Goal: Information Seeking & Learning: Learn about a topic

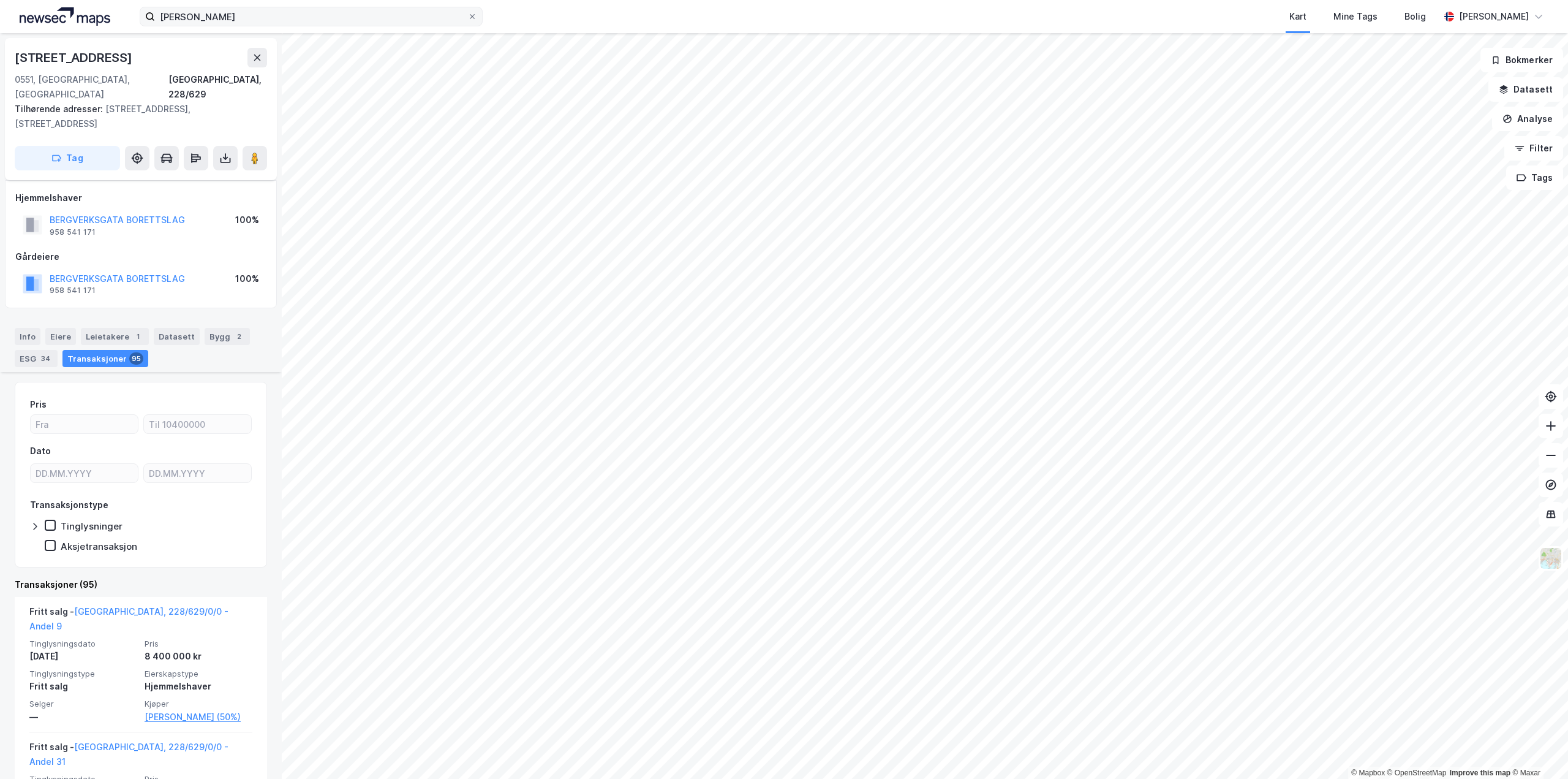
scroll to position [368, 0]
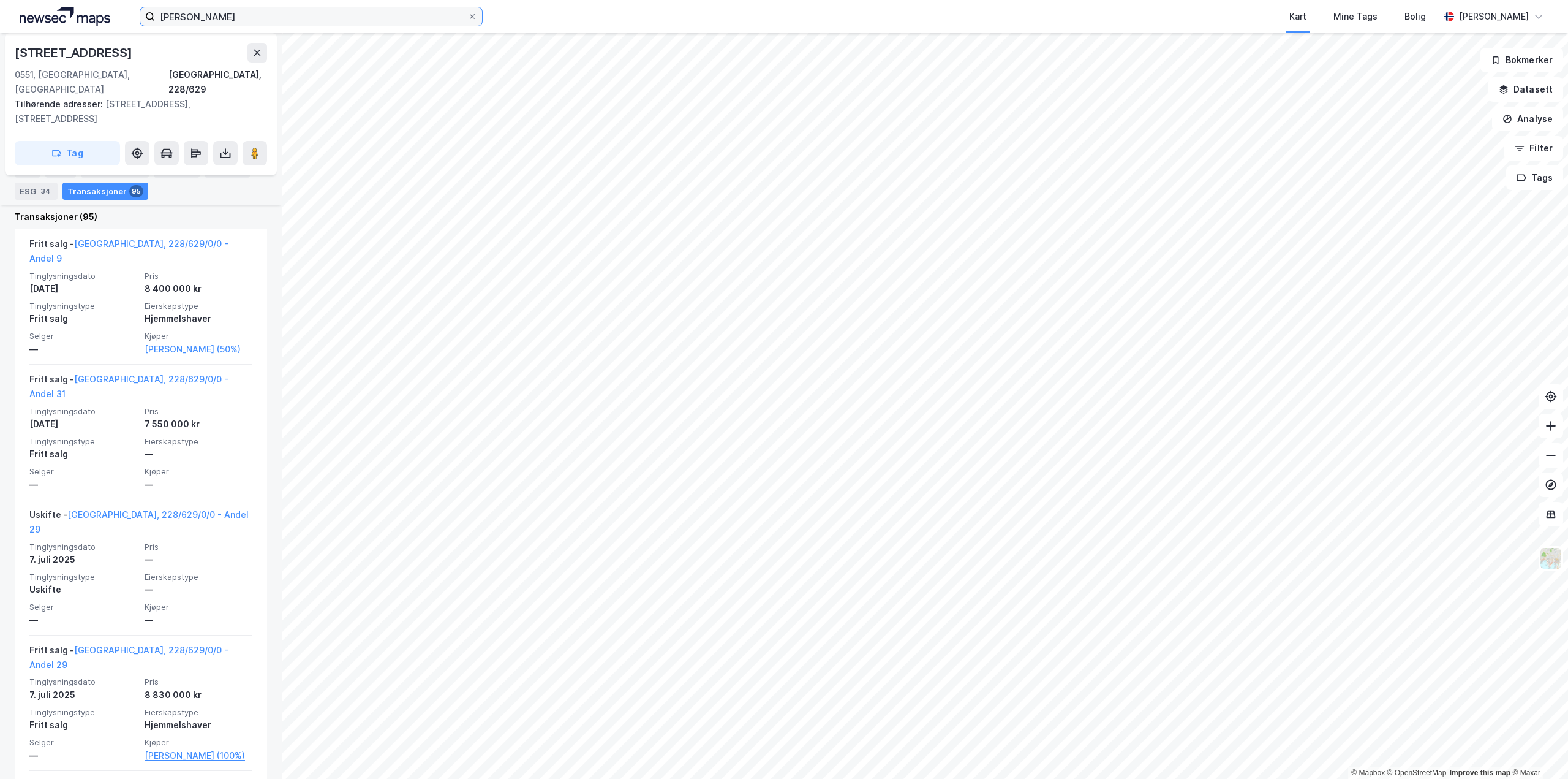
click at [278, 19] on input "[PERSON_NAME]" at bounding box center [311, 17] width 312 height 19
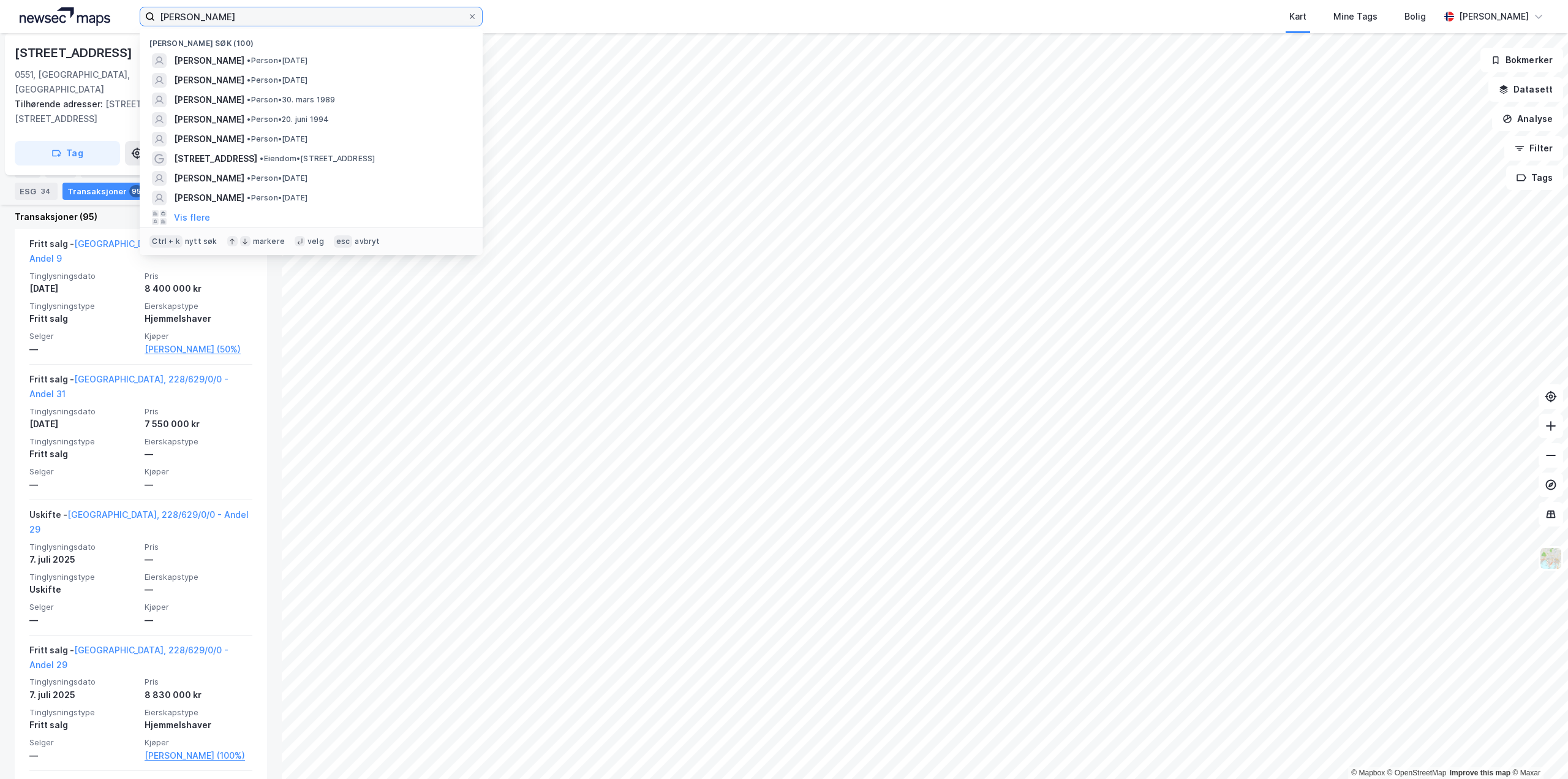
drag, startPoint x: 278, startPoint y: 19, endPoint x: 36, endPoint y: 6, distance: 242.3
click at [36, 6] on div "[PERSON_NAME] søk (100) [PERSON_NAME] • [DATE] [PERSON_NAME] • Person • [DATE] …" at bounding box center [784, 16] width 1568 height 33
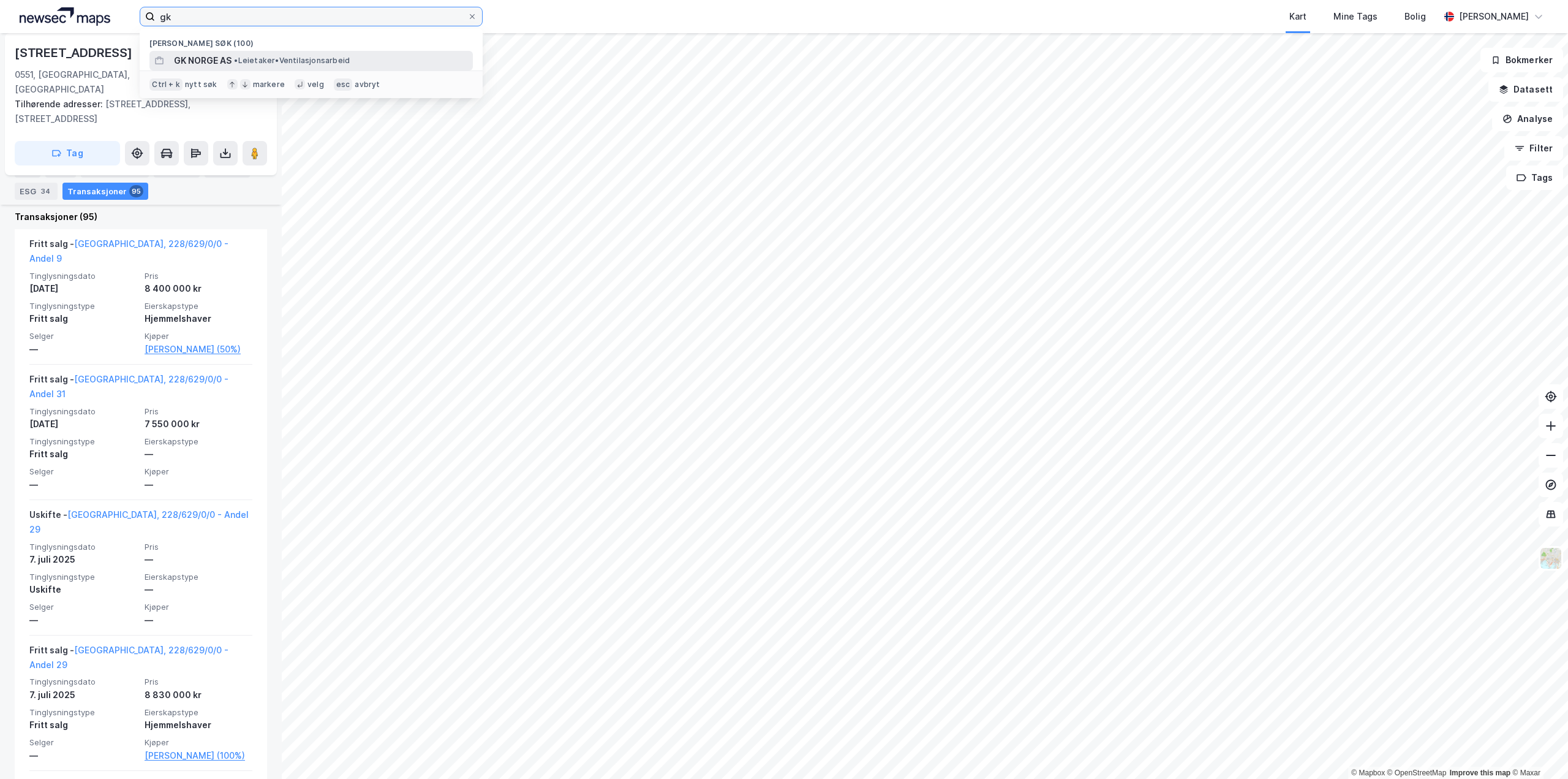
type input "gk"
click at [238, 63] on span "•" at bounding box center [235, 60] width 3 height 9
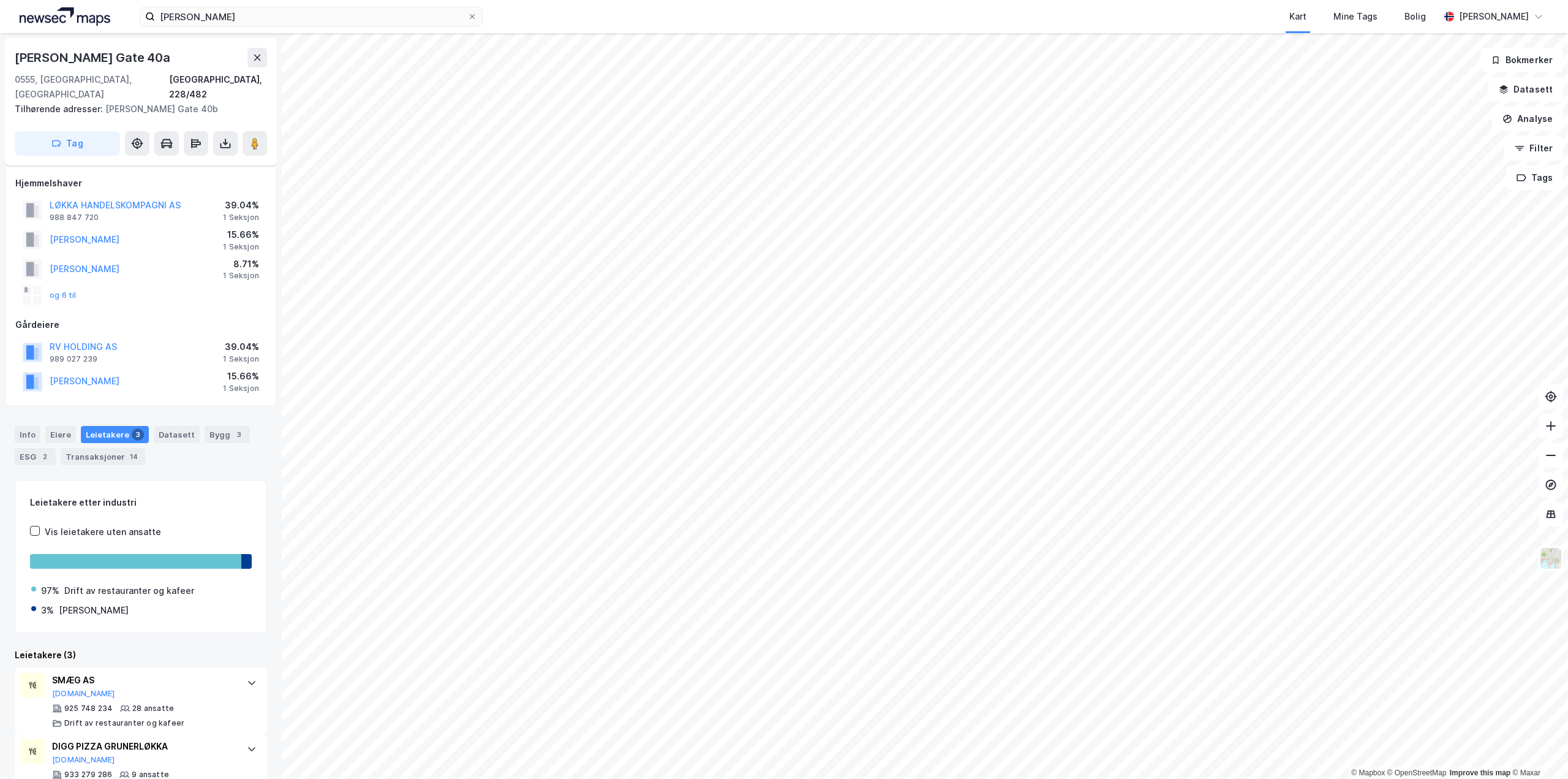
scroll to position [87, 0]
